Goal: Transaction & Acquisition: Book appointment/travel/reservation

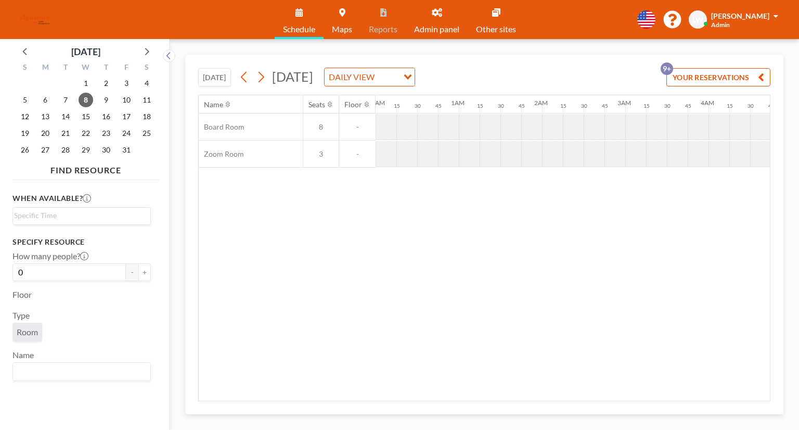
scroll to position [0, 645]
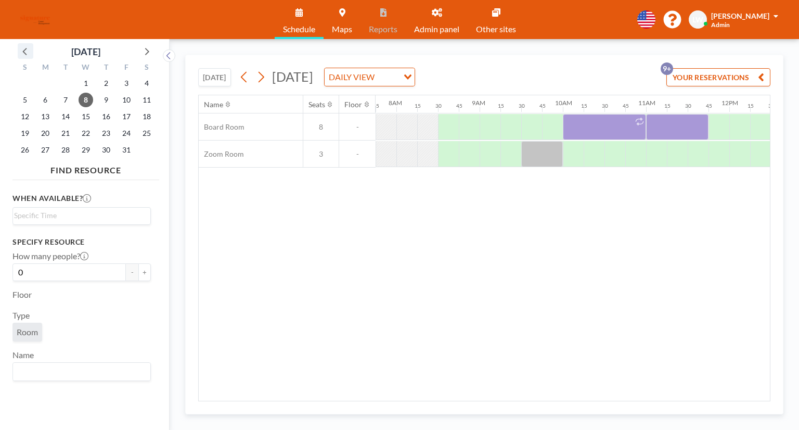
click at [28, 52] on icon at bounding box center [26, 51] width 14 height 14
click at [85, 118] on span "17" at bounding box center [86, 116] width 15 height 15
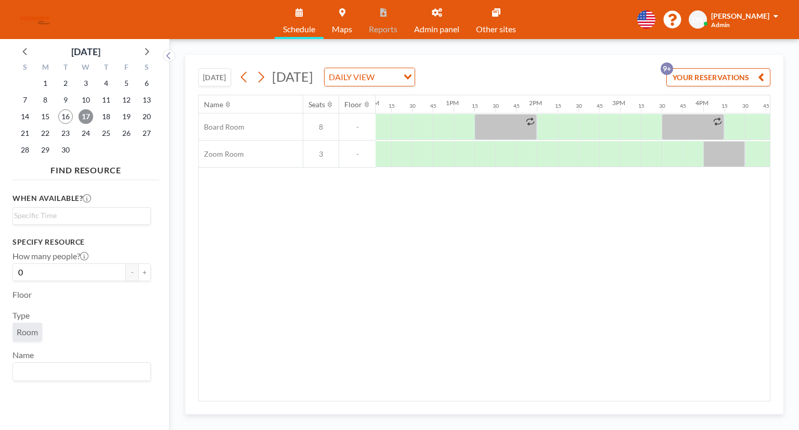
scroll to position [0, 1022]
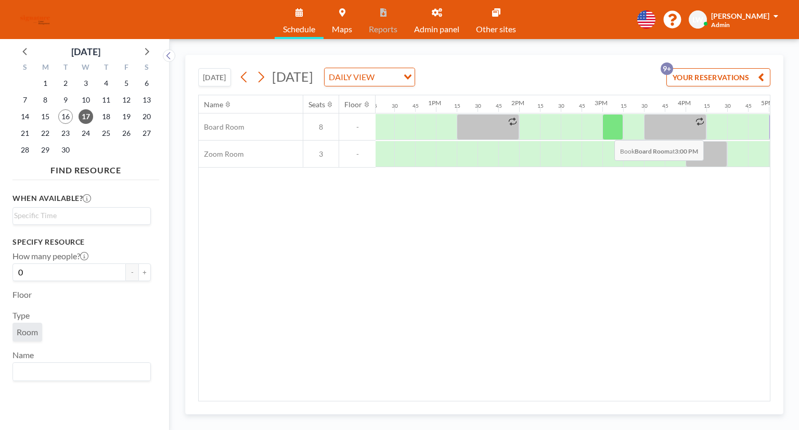
click at [606, 132] on div at bounding box center [613, 127] width 21 height 26
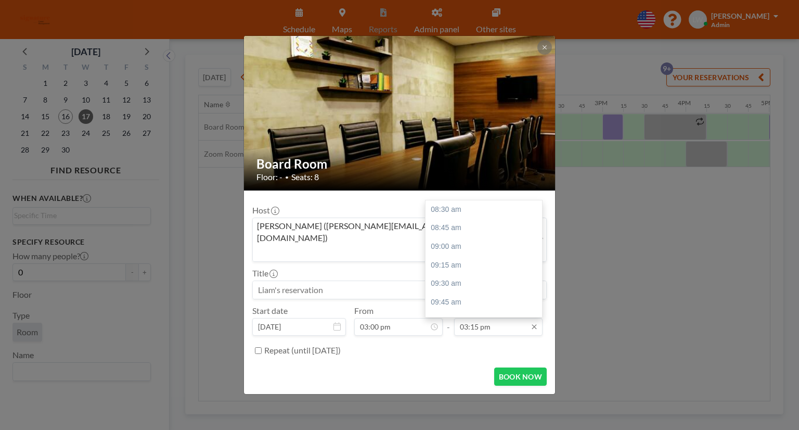
scroll to position [500, 0]
click at [460, 220] on div "03:30 pm" at bounding box center [487, 229] width 122 height 19
type input "03:30 pm"
click at [514, 370] on button "BOOK NOW" at bounding box center [520, 376] width 53 height 18
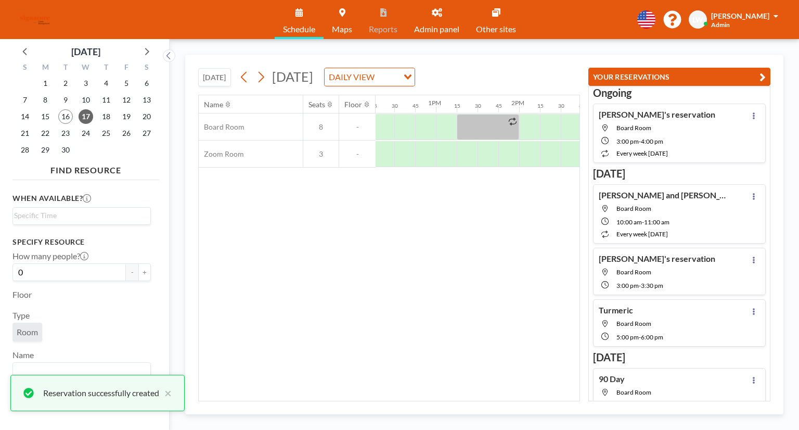
scroll to position [26, 0]
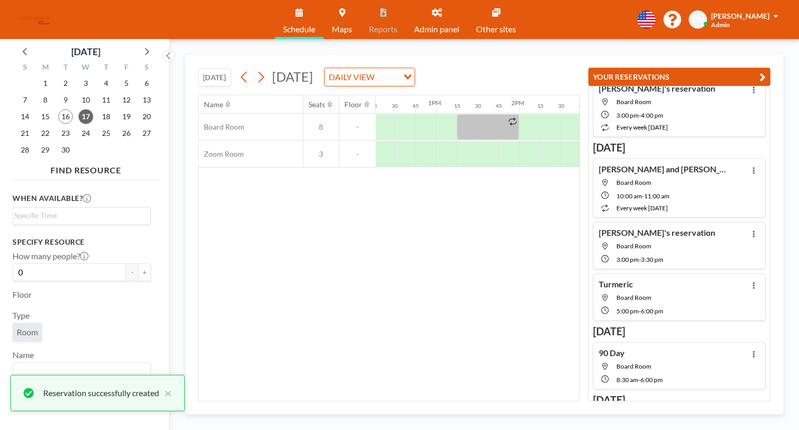
click at [766, 73] on button "YOUR RESERVATIONS" at bounding box center [680, 77] width 182 height 18
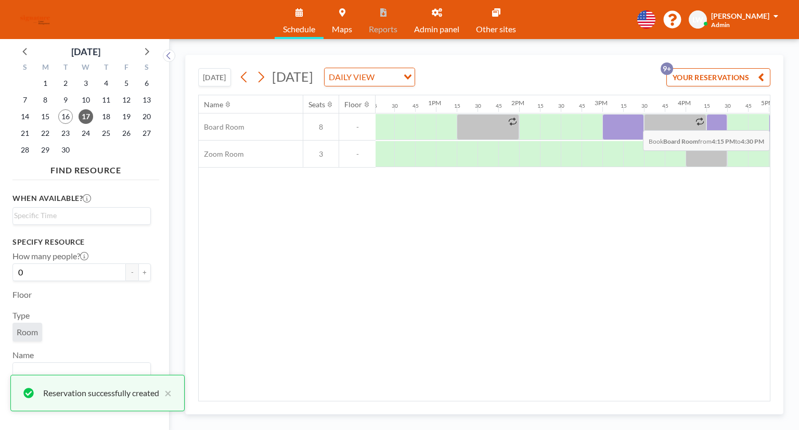
click at [716, 122] on div at bounding box center [717, 127] width 21 height 26
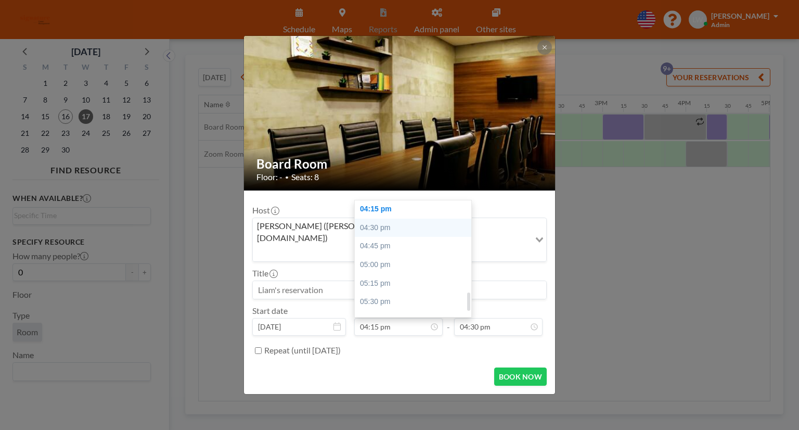
scroll to position [471, 0]
click at [386, 286] on div "04:00 pm" at bounding box center [416, 295] width 122 height 19
type input "04:00 pm"
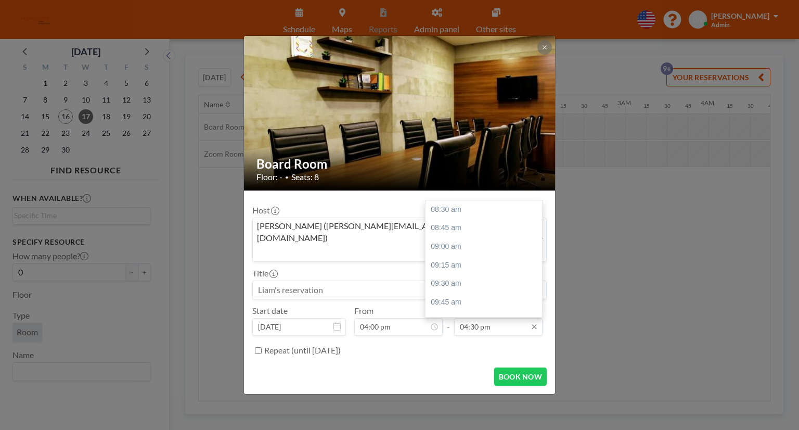
scroll to position [593, 0]
click at [465, 237] on div "05:00 pm" at bounding box center [487, 246] width 122 height 19
type input "05:00 pm"
click at [509, 367] on button "BOOK NOW" at bounding box center [520, 376] width 53 height 18
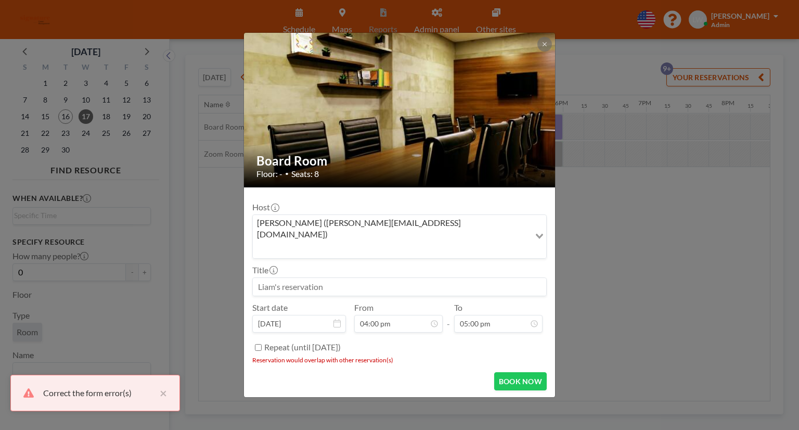
click at [695, 263] on div "Board Room Floor: - • Seats: 8 Host [PERSON_NAME] ([PERSON_NAME][EMAIL_ADDRESS]…" at bounding box center [399, 215] width 799 height 430
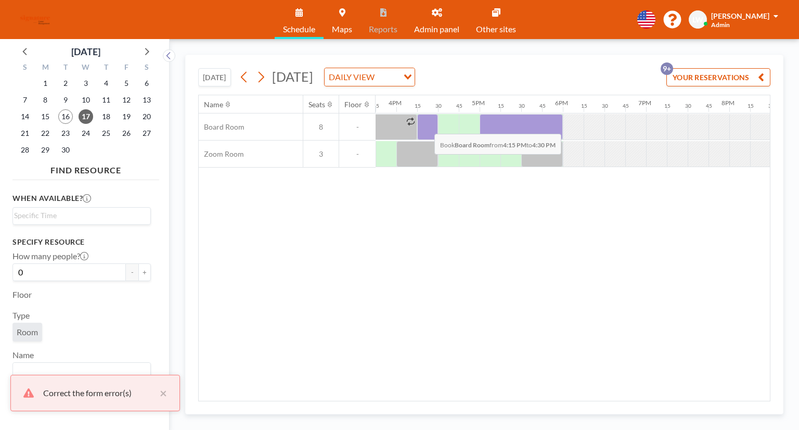
click at [426, 125] on div at bounding box center [427, 127] width 21 height 26
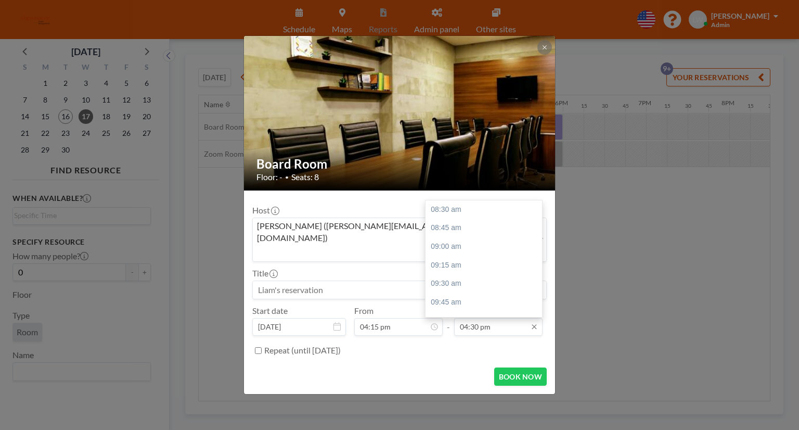
scroll to position [593, 0]
click at [480, 237] on div "05:00 pm" at bounding box center [487, 246] width 122 height 19
type input "05:00 pm"
click at [521, 367] on button "BOOK NOW" at bounding box center [520, 376] width 53 height 18
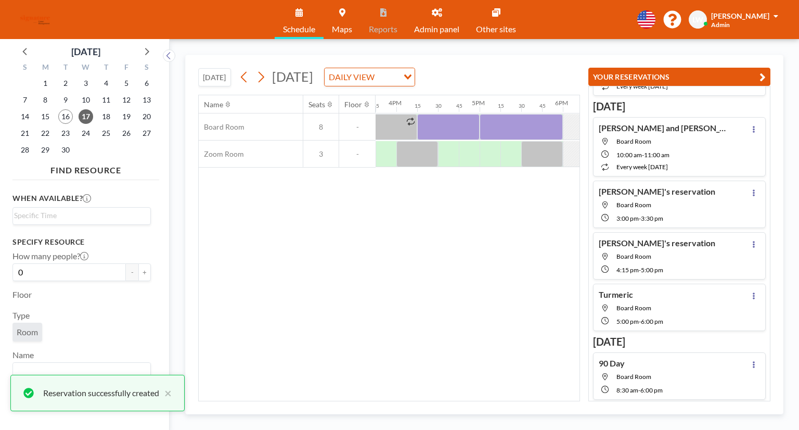
scroll to position [77, 0]
